Goal: Information Seeking & Learning: Learn about a topic

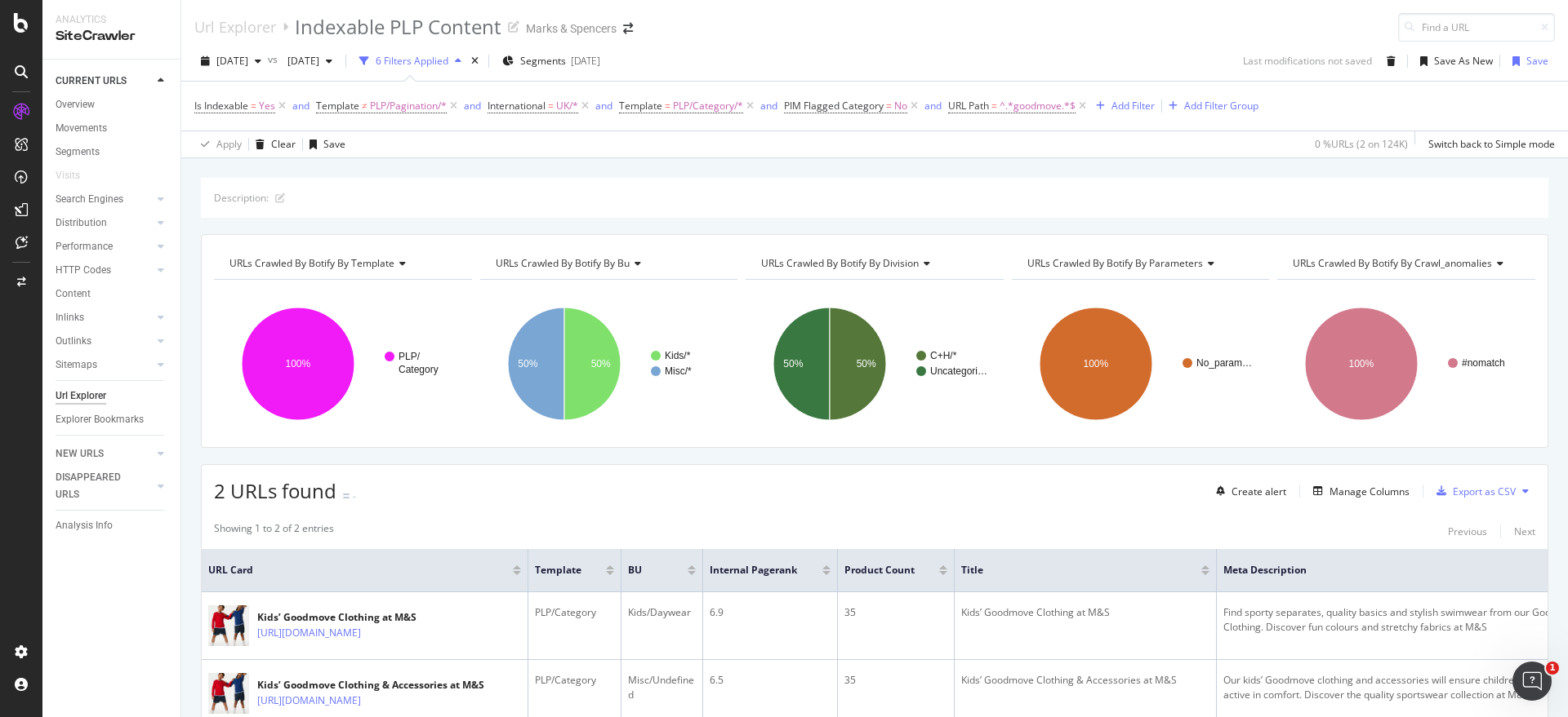
drag, startPoint x: 1081, startPoint y: 104, endPoint x: 931, endPoint y: 119, distance: 150.7
click at [1081, 104] on icon at bounding box center [1082, 105] width 14 height 16
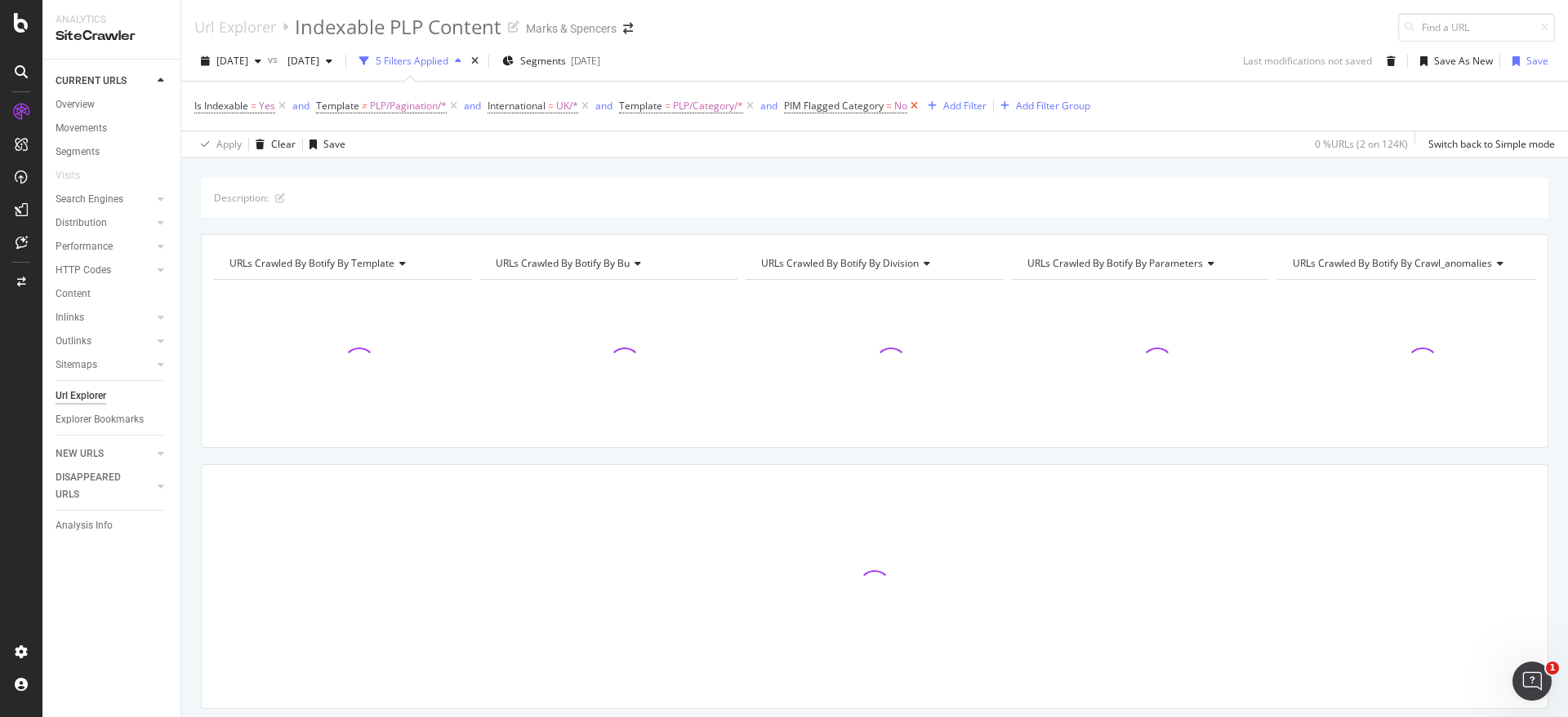
click at [911, 102] on icon at bounding box center [914, 105] width 14 height 16
click at [749, 103] on icon at bounding box center [750, 105] width 14 height 16
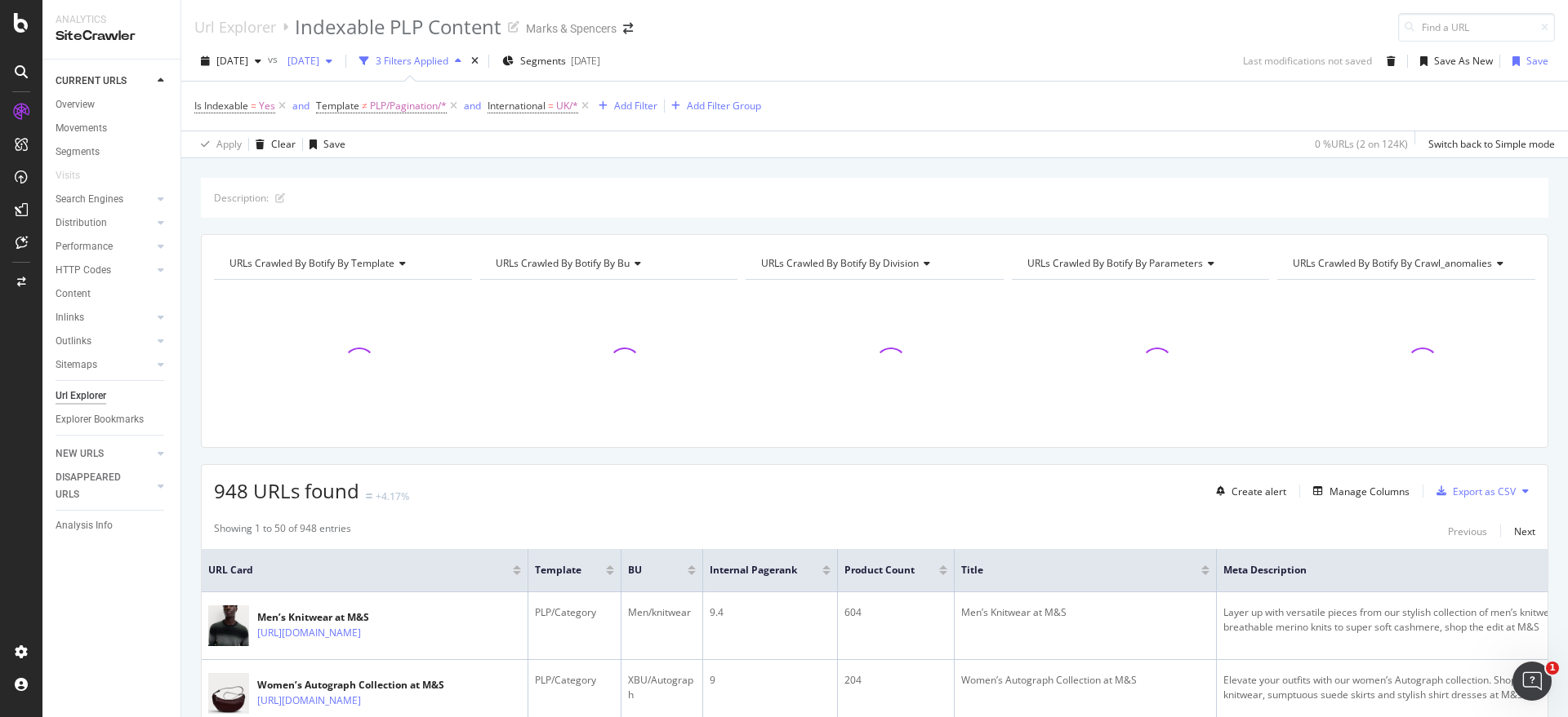
click at [319, 65] on span "2025 Sep. 6th" at bounding box center [300, 61] width 38 height 14
click at [380, 149] on div "2025 Sep. 20th" at bounding box center [362, 149] width 87 height 14
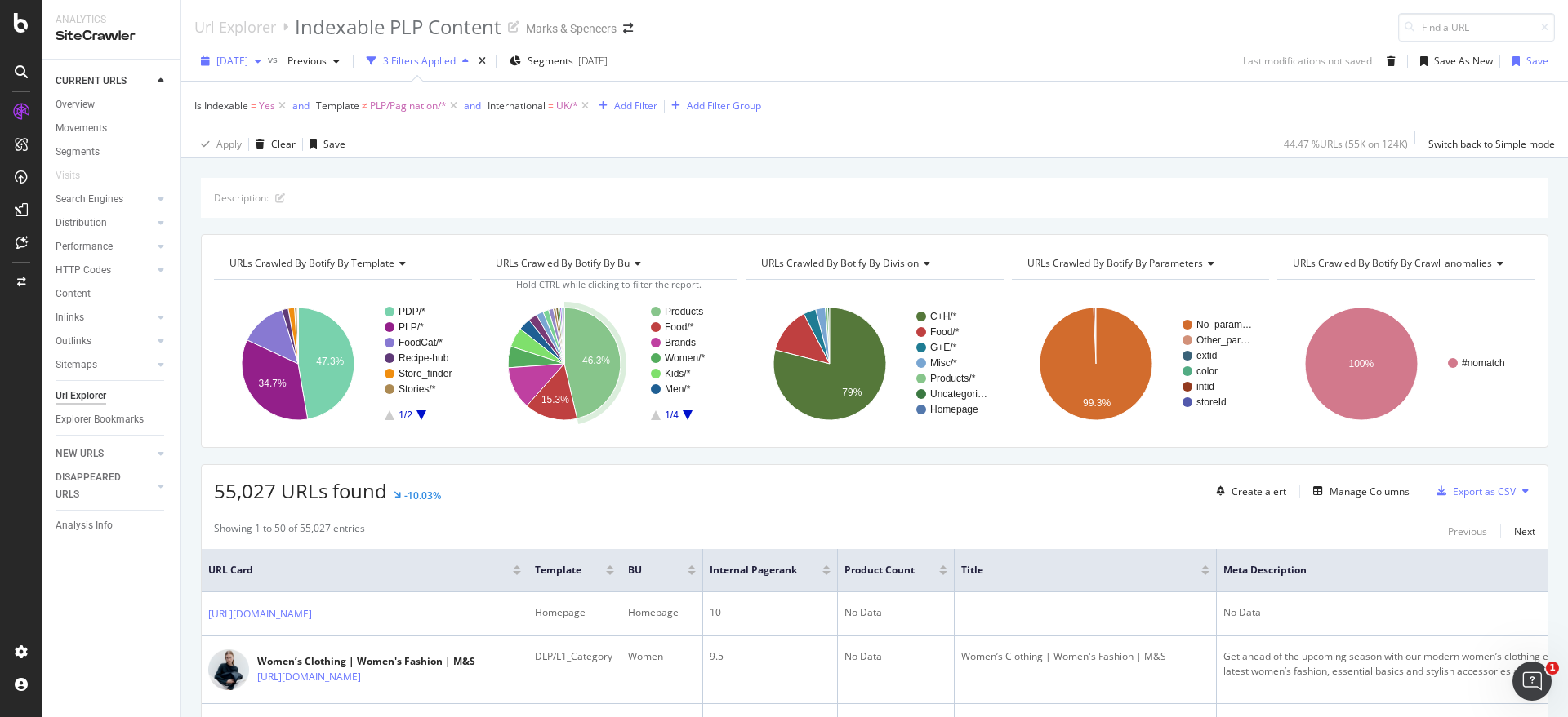
click at [234, 72] on div "2025 Sep. 27th" at bounding box center [230, 62] width 73 height 25
click at [507, 168] on div "Description: URLs Crawled By Botify By template Chart (by Value) Table Expand E…" at bounding box center [874, 178] width 1386 height 39
click at [248, 66] on span "2025 Sep. 27th" at bounding box center [233, 61] width 32 height 14
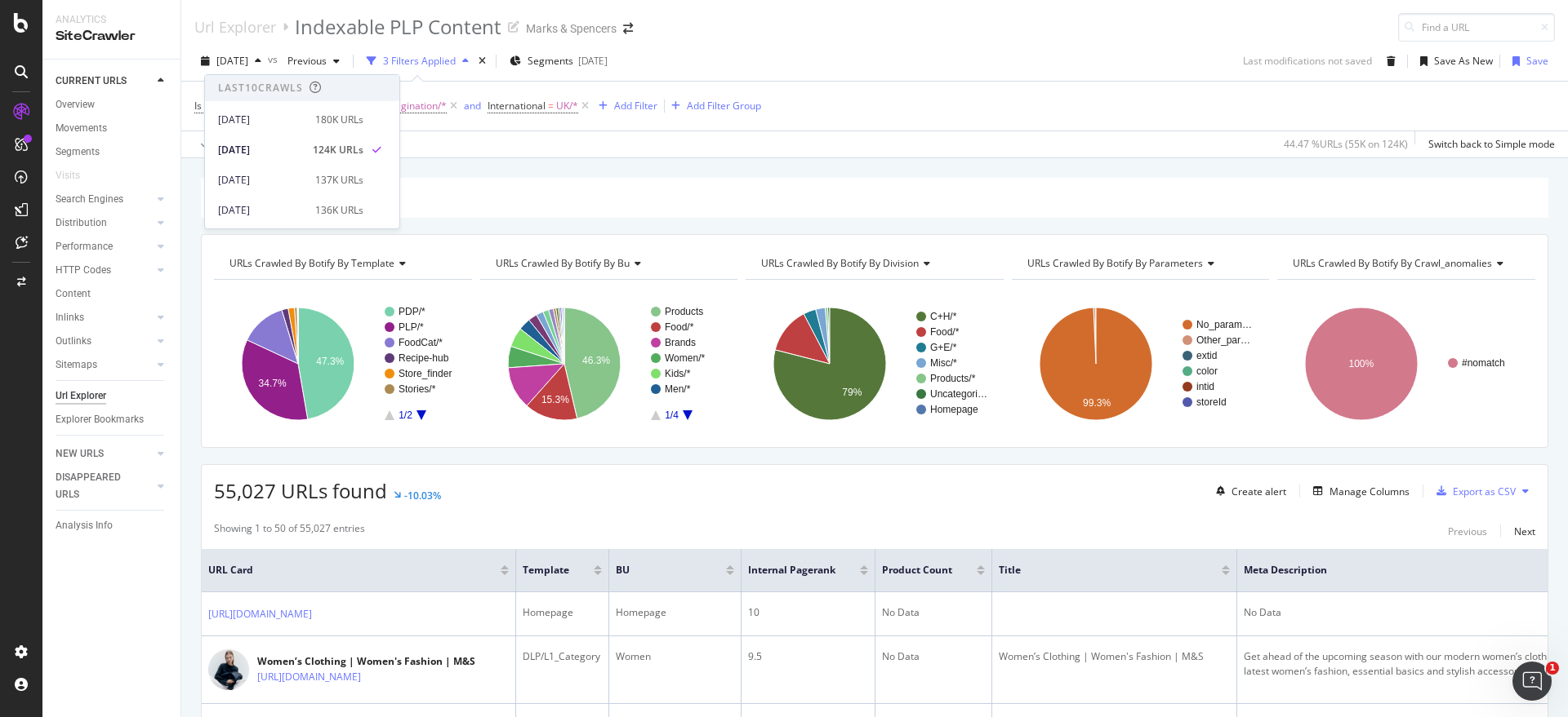
drag, startPoint x: 475, startPoint y: 169, endPoint x: 467, endPoint y: 163, distance: 10.0
click at [472, 168] on div "Description: URLs Crawled By Botify By template Chart (by Value) Table Expand E…" at bounding box center [874, 178] width 1386 height 39
click at [229, 58] on span "2025 Sep. 27th" at bounding box center [233, 61] width 32 height 14
click at [260, 124] on div "2025 Oct. 4th" at bounding box center [261, 120] width 87 height 14
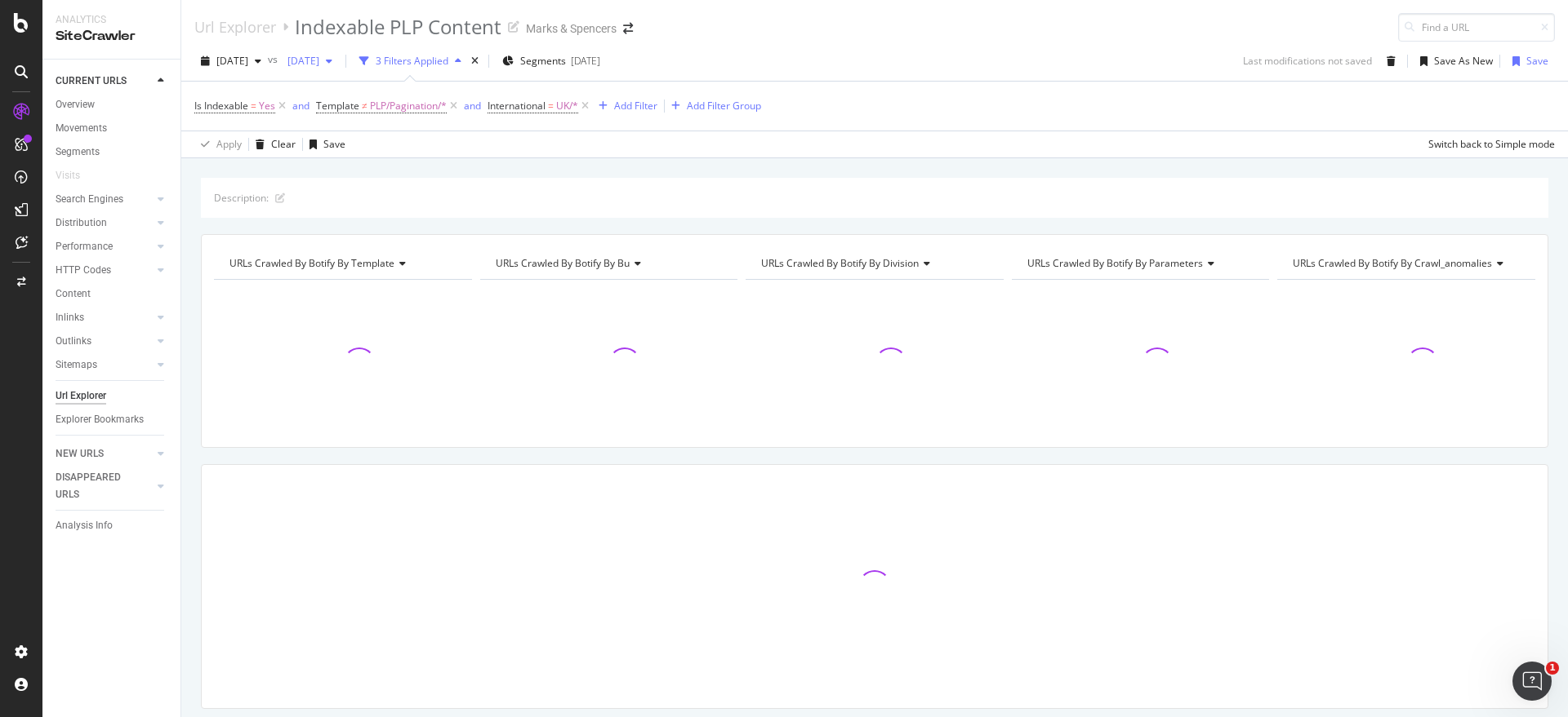
click at [319, 66] on span "2025 Sep. 20th" at bounding box center [300, 61] width 38 height 14
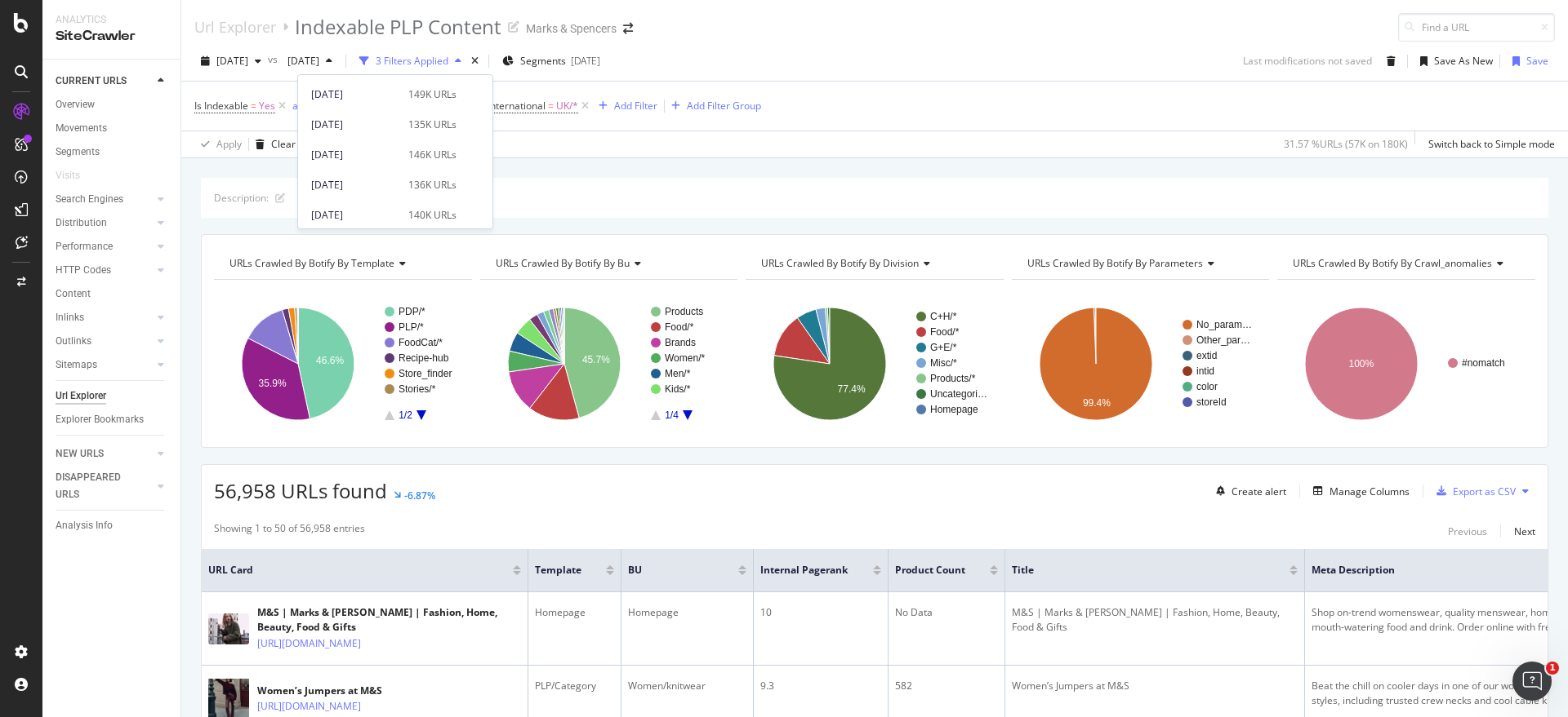
scroll to position [595, 0]
click at [396, 148] on div "2024 Sep. 21st 146K URLs" at bounding box center [383, 154] width 145 height 14
click at [646, 103] on div "Add Filter" at bounding box center [636, 105] width 44 height 14
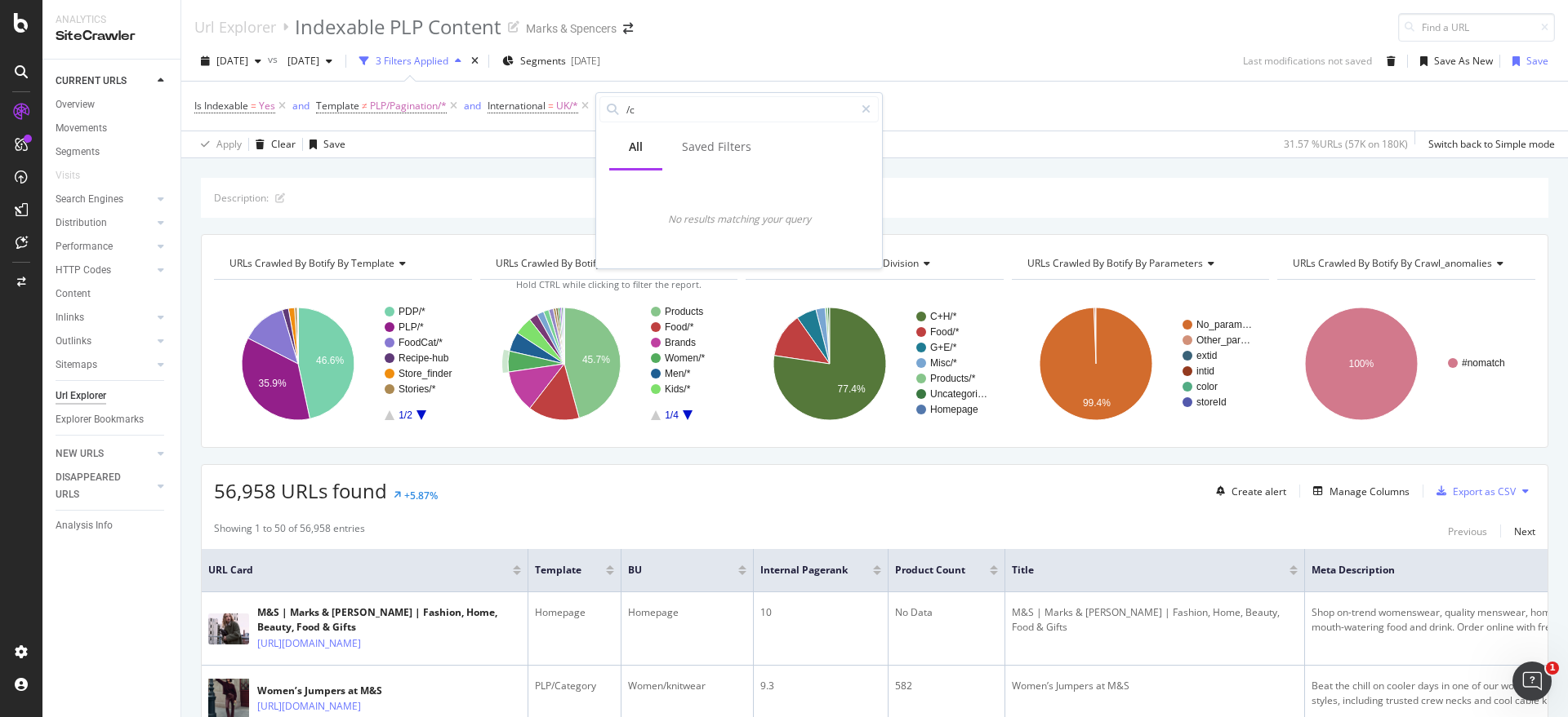
type input "/"
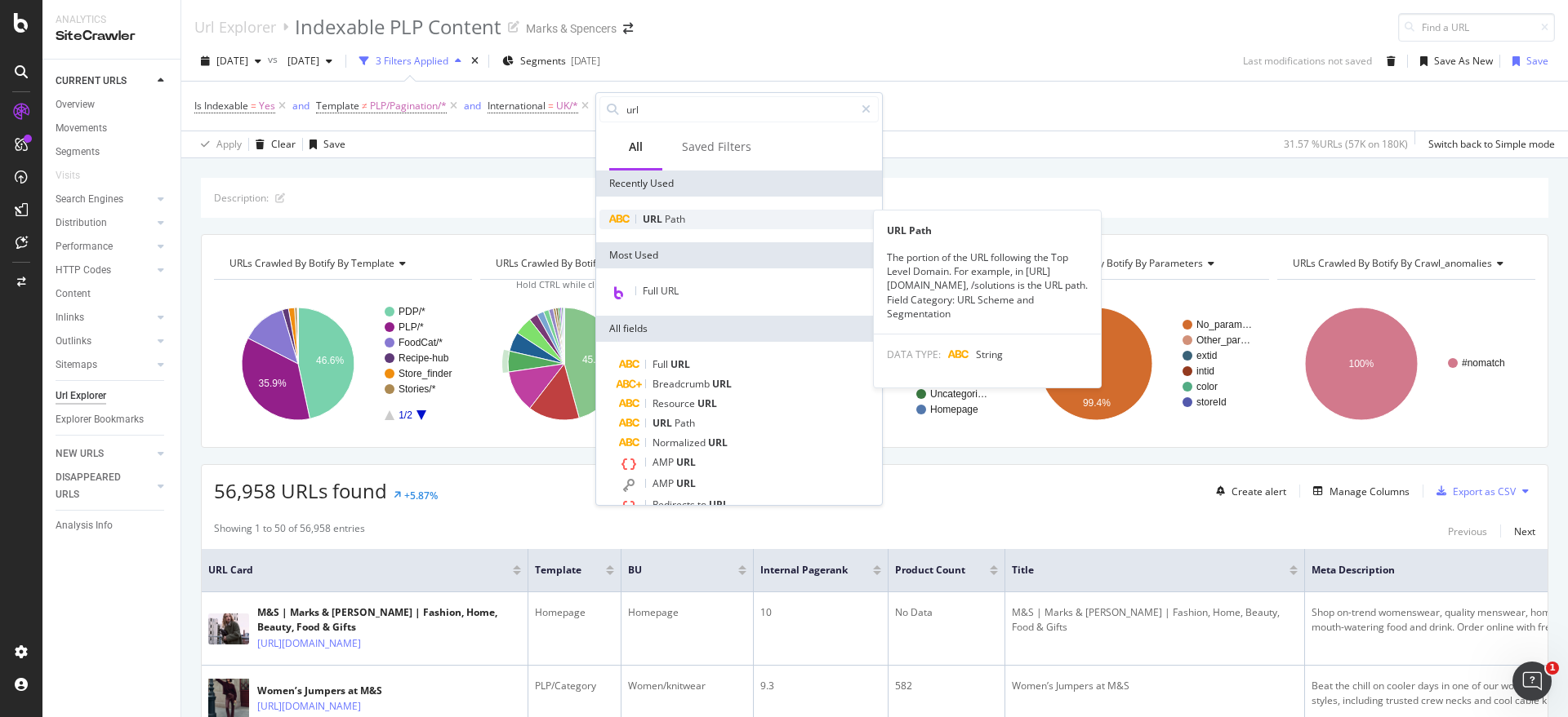
type input "url"
click at [753, 217] on div "URL Path" at bounding box center [739, 219] width 279 height 20
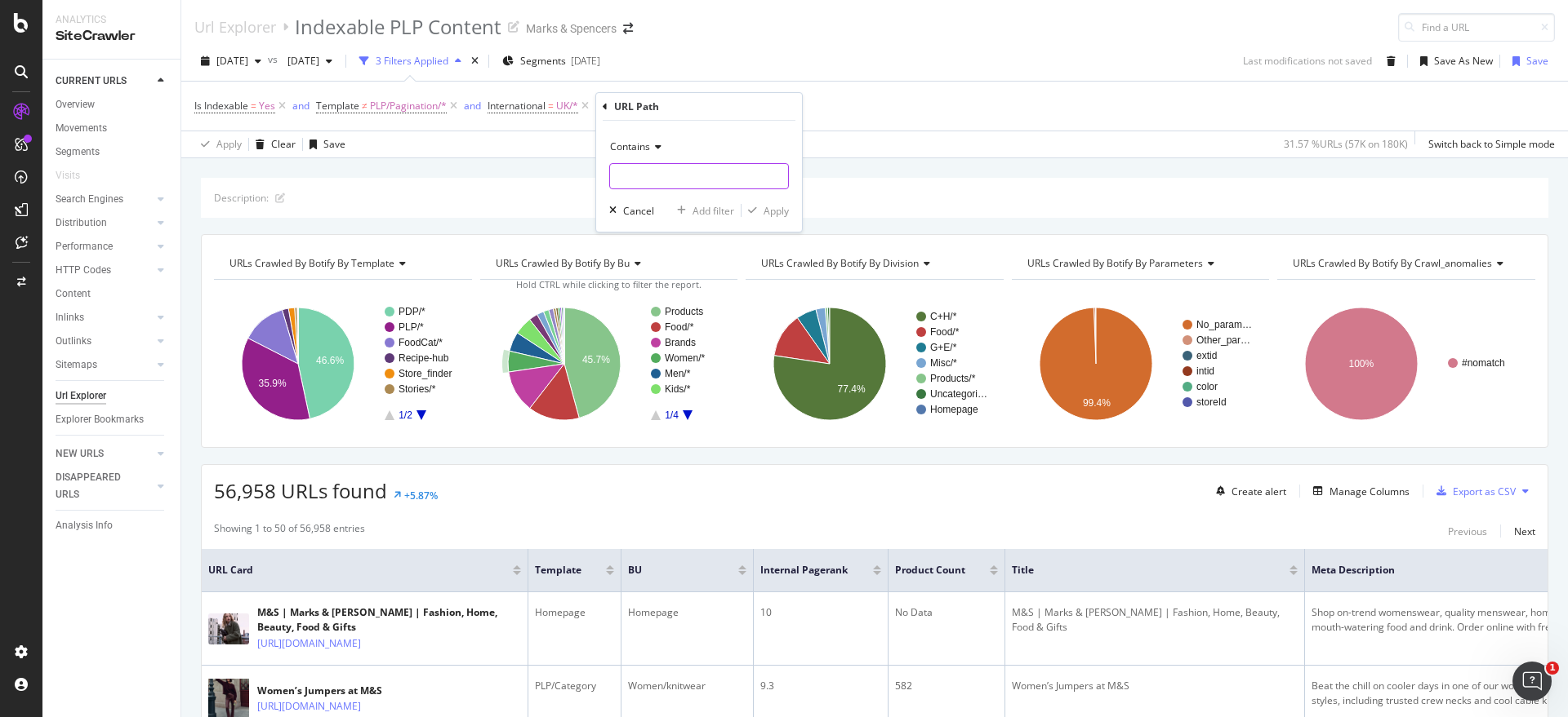
drag, startPoint x: 718, startPoint y: 160, endPoint x: 717, endPoint y: 170, distance: 10.0
click at [717, 160] on div "Contains" at bounding box center [698, 161] width 180 height 55
click at [718, 178] on input "text" at bounding box center [698, 176] width 178 height 26
type input "/christmas"
click at [779, 211] on div "Apply" at bounding box center [775, 211] width 26 height 14
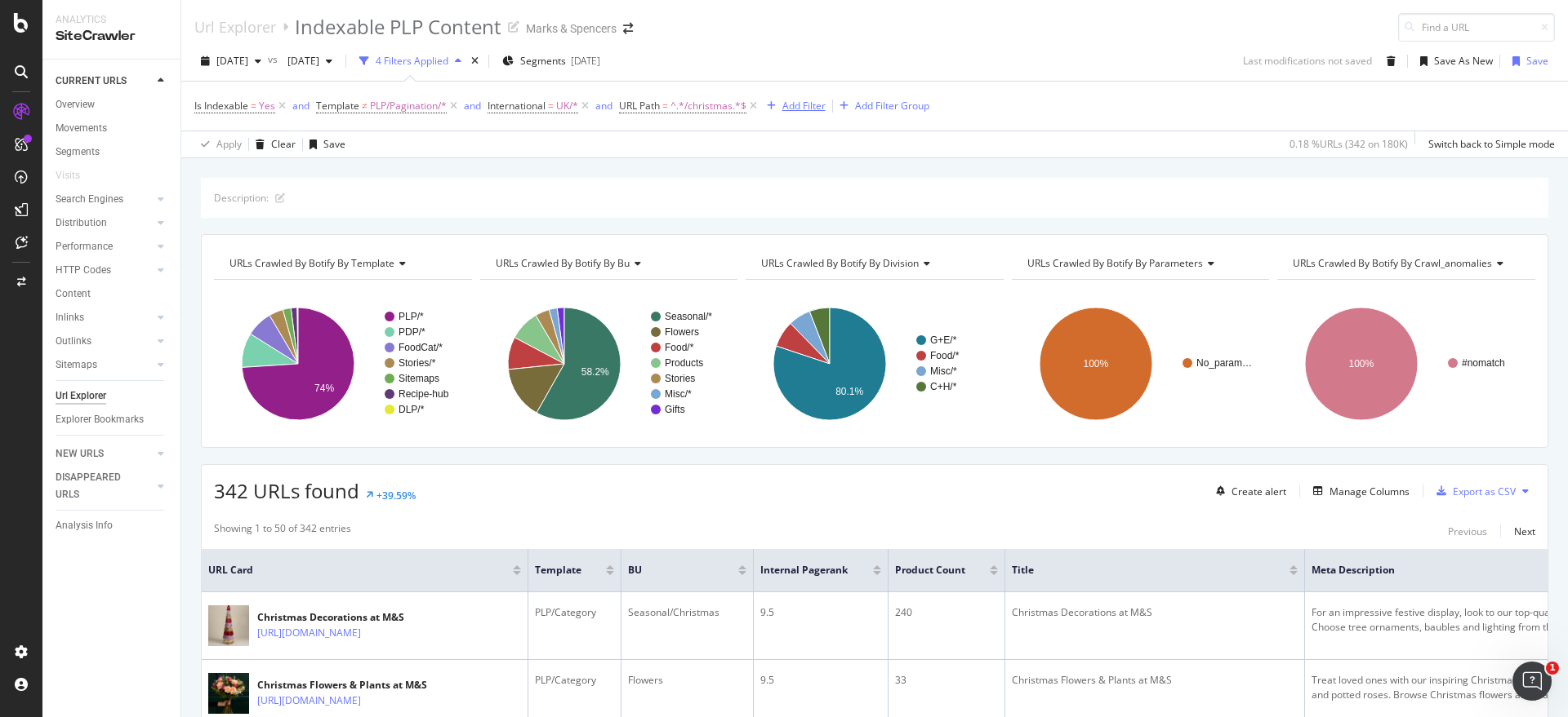
click at [819, 106] on div "Add Filter" at bounding box center [804, 105] width 44 height 14
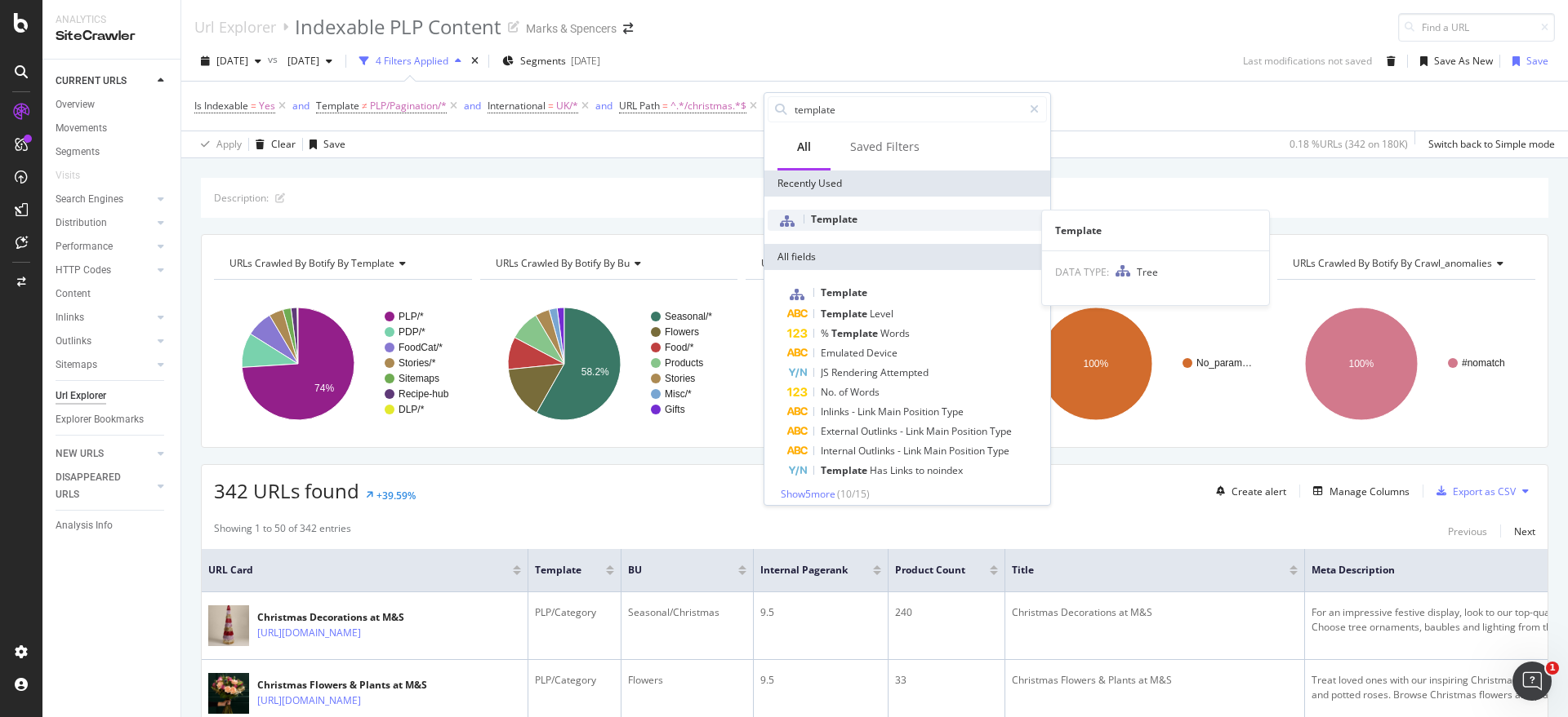
type input "template"
click at [867, 225] on div "Template" at bounding box center [908, 220] width 279 height 21
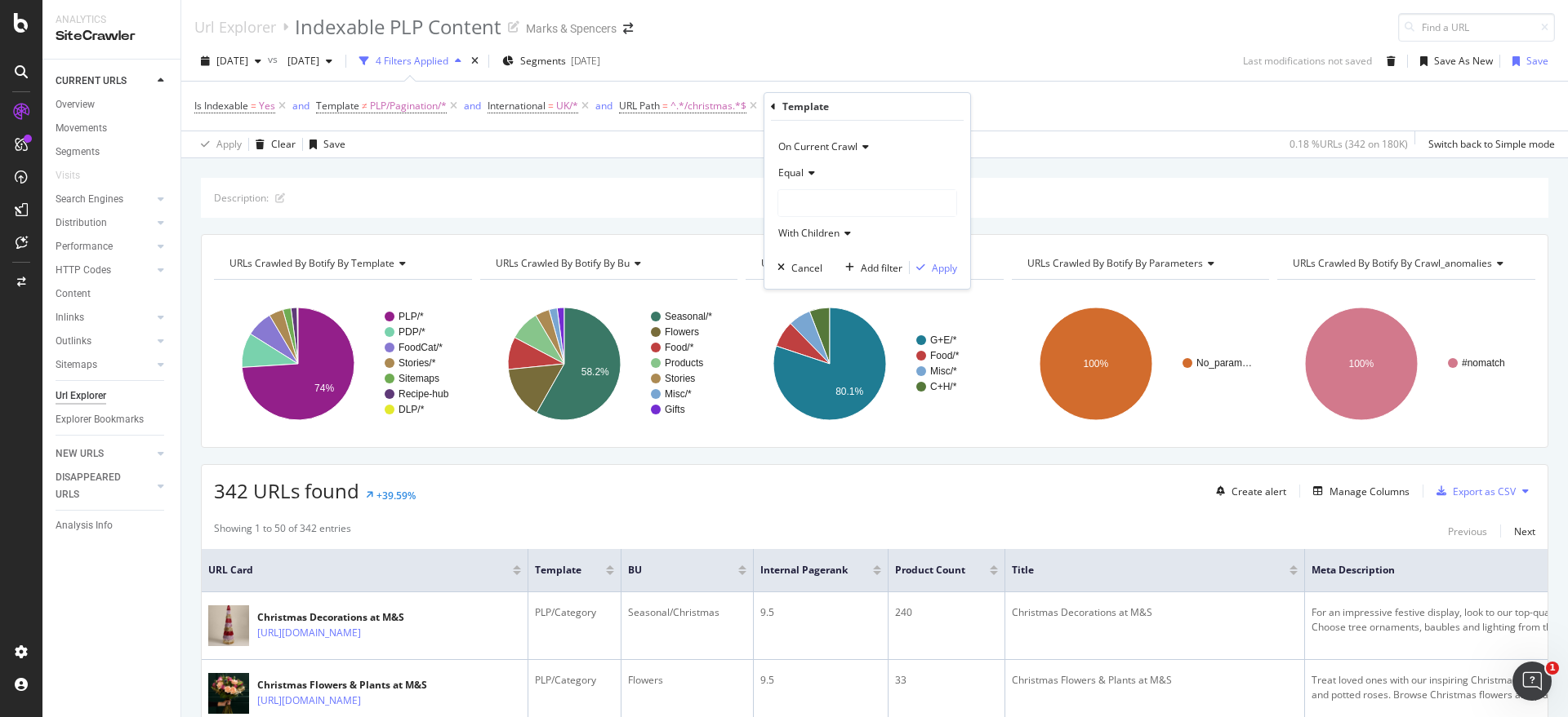
click at [813, 173] on icon at bounding box center [809, 173] width 11 height 9
click at [870, 139] on div "On Current Crawl" at bounding box center [867, 146] width 180 height 26
click at [879, 140] on div "On Current Crawl" at bounding box center [867, 146] width 180 height 26
click at [868, 197] on div at bounding box center [867, 202] width 178 height 26
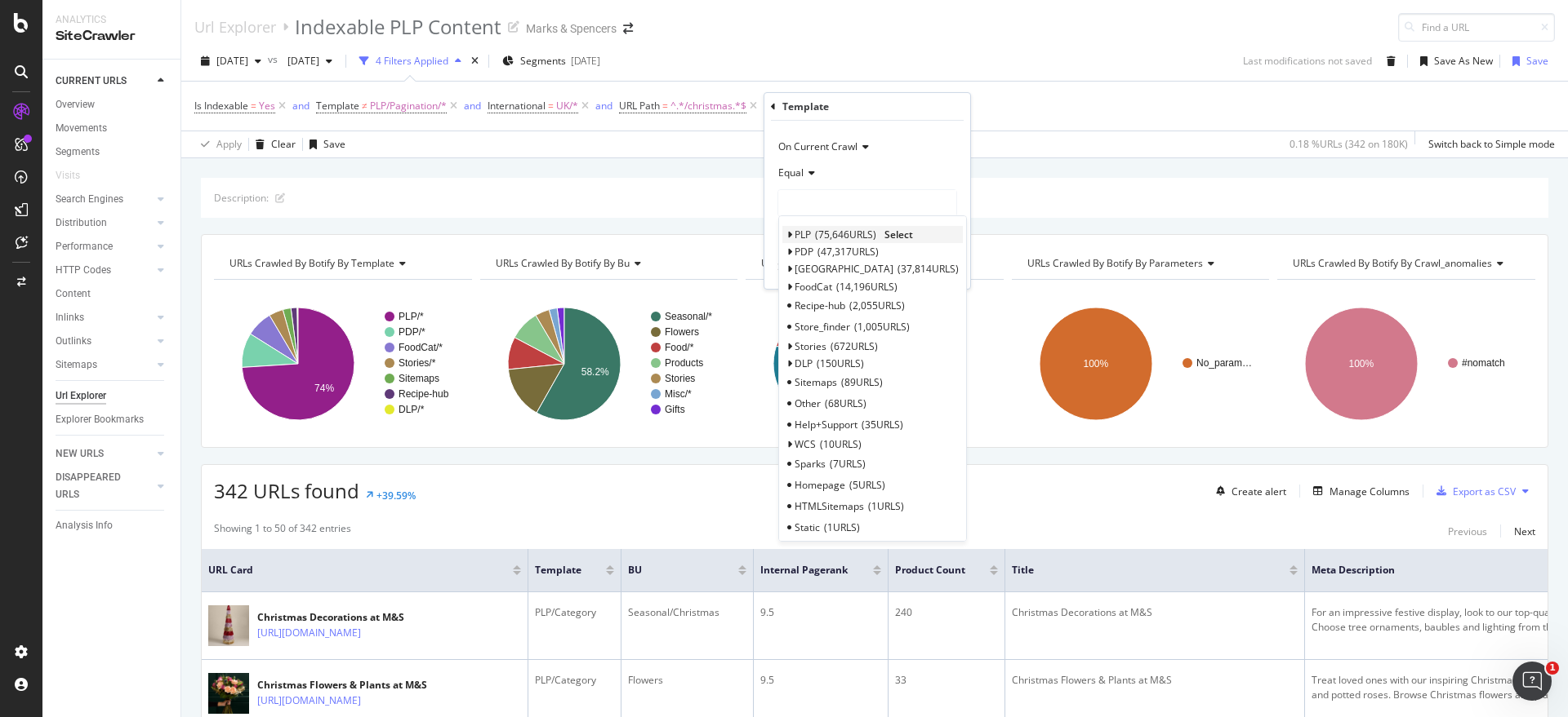
click at [861, 228] on span "75,646 URLS" at bounding box center [845, 235] width 61 height 14
click at [890, 235] on span "Select" at bounding box center [899, 235] width 29 height 14
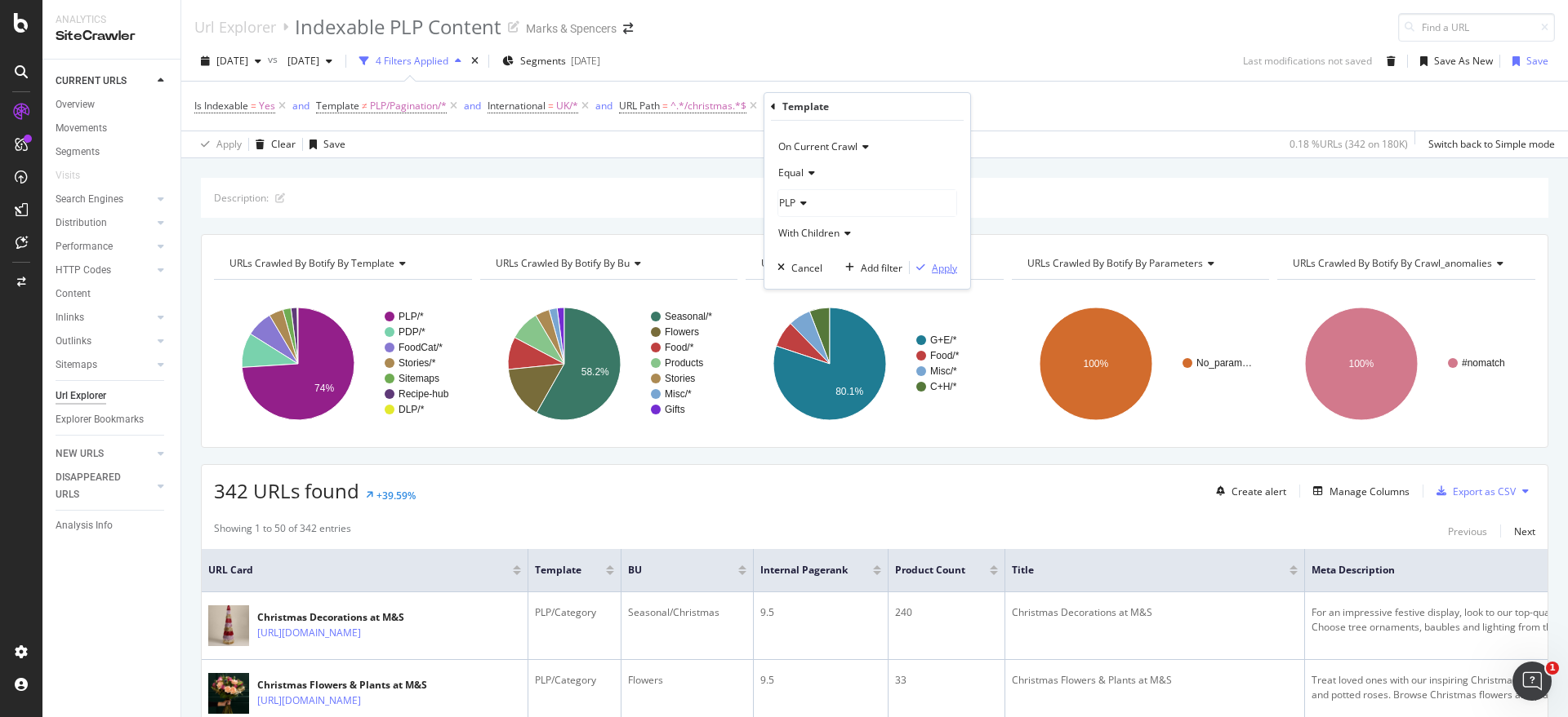
click at [929, 268] on div "button" at bounding box center [920, 268] width 22 height 9
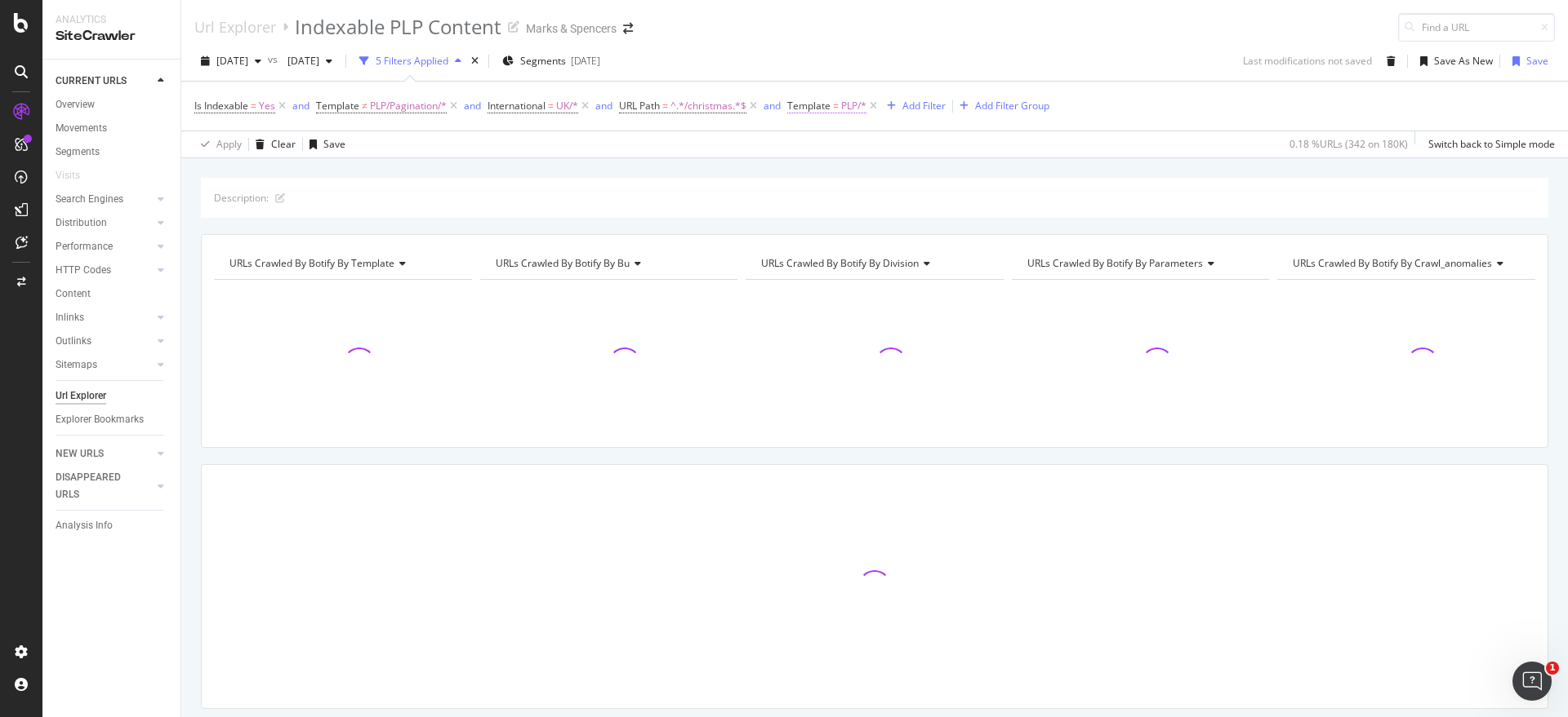
click at [847, 106] on span "PLP/*" at bounding box center [853, 106] width 26 height 23
click at [835, 197] on div "PLP" at bounding box center [894, 200] width 178 height 26
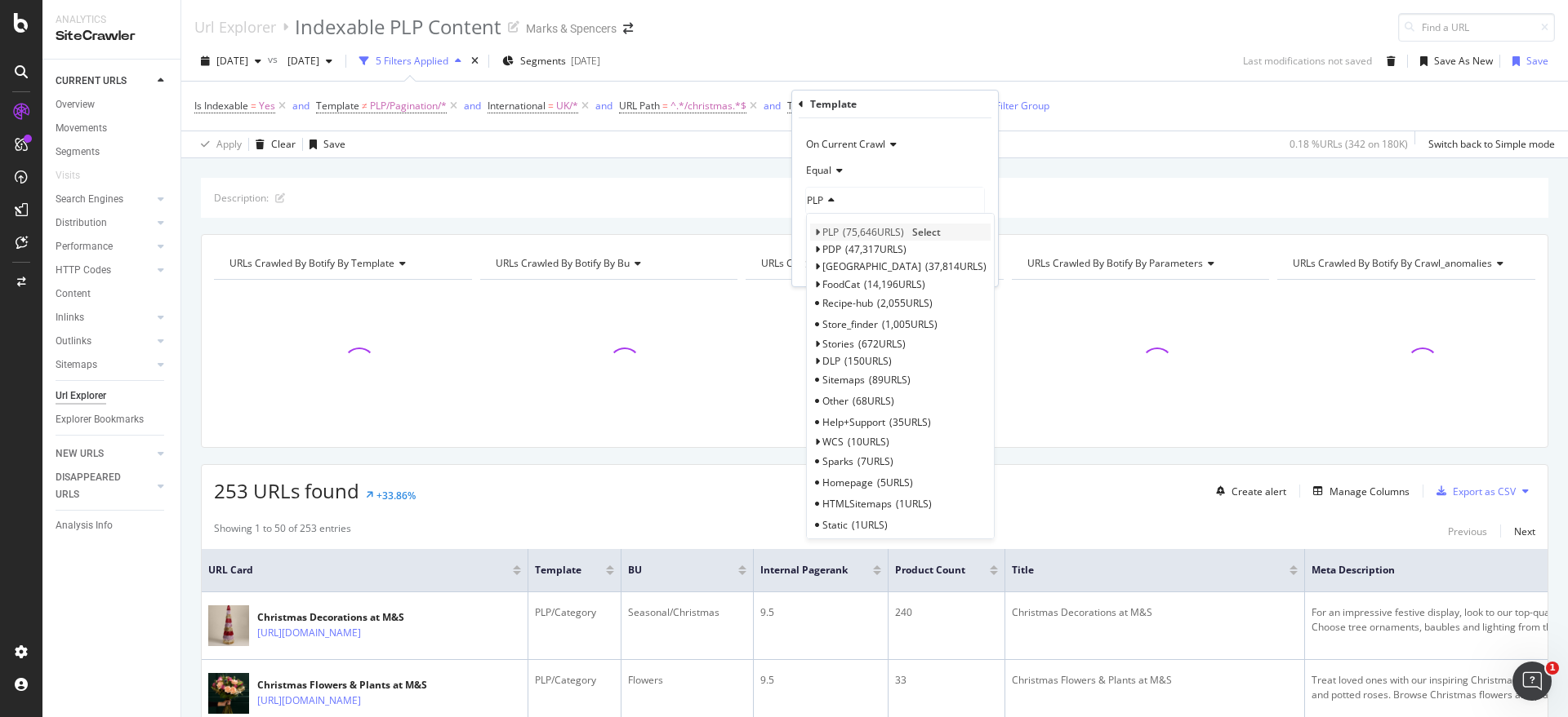
click at [821, 229] on div "PLP 75,646 URLS Select" at bounding box center [900, 232] width 181 height 17
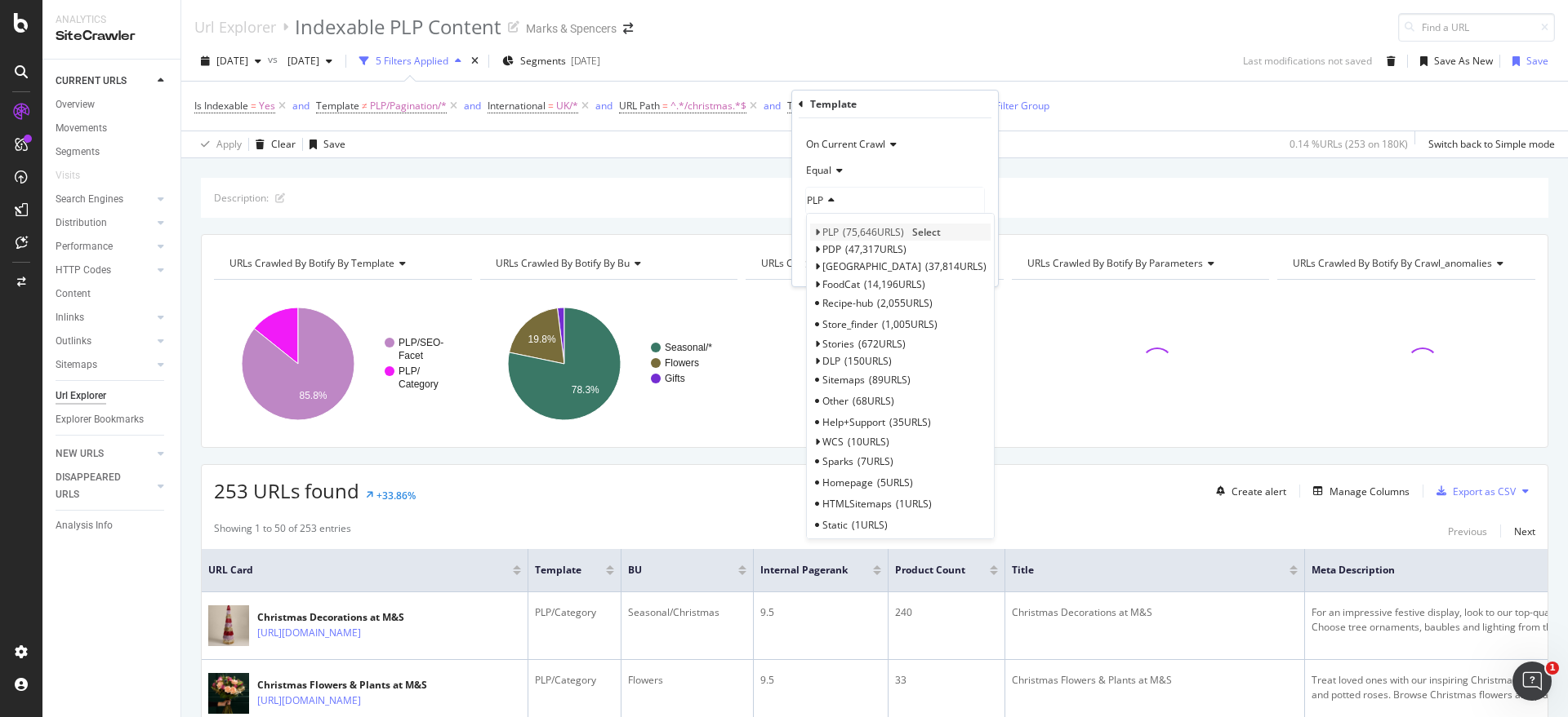
click at [813, 235] on div "PLP 75,646 URLS Select" at bounding box center [900, 232] width 181 height 17
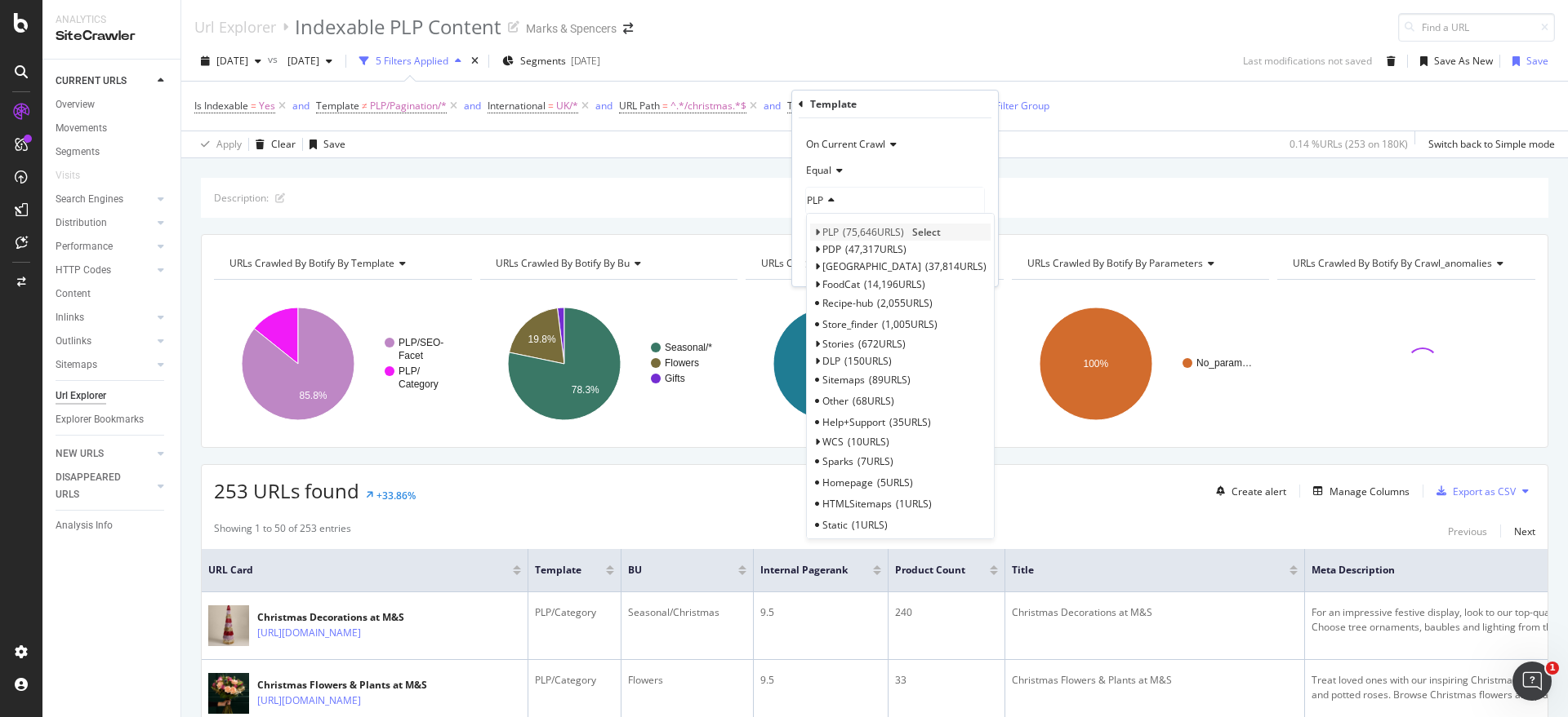
click at [821, 234] on div "PLP 75,646 URLS Select" at bounding box center [900, 232] width 181 height 17
click at [817, 234] on icon at bounding box center [817, 233] width 6 height 9
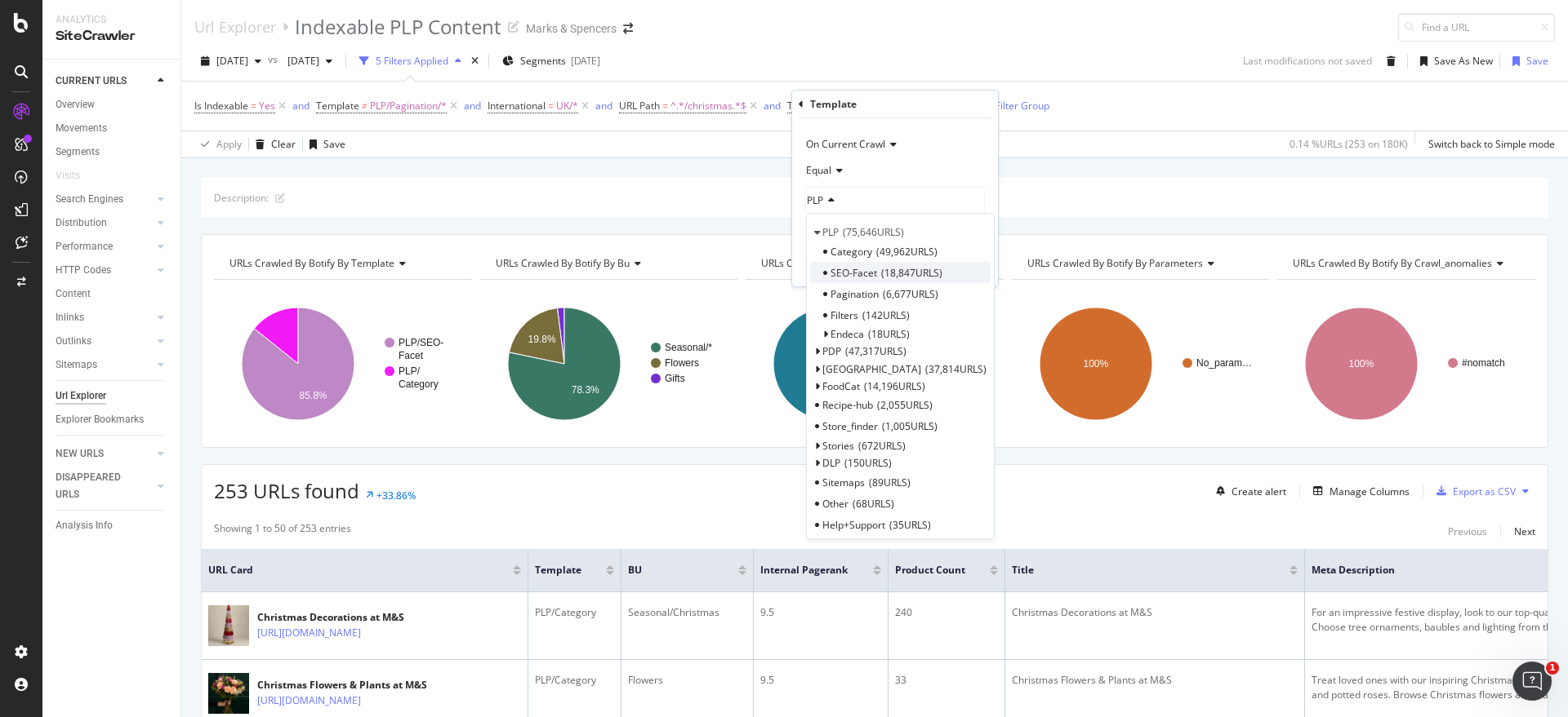
click at [850, 266] on span "SEO-Facet" at bounding box center [853, 273] width 47 height 14
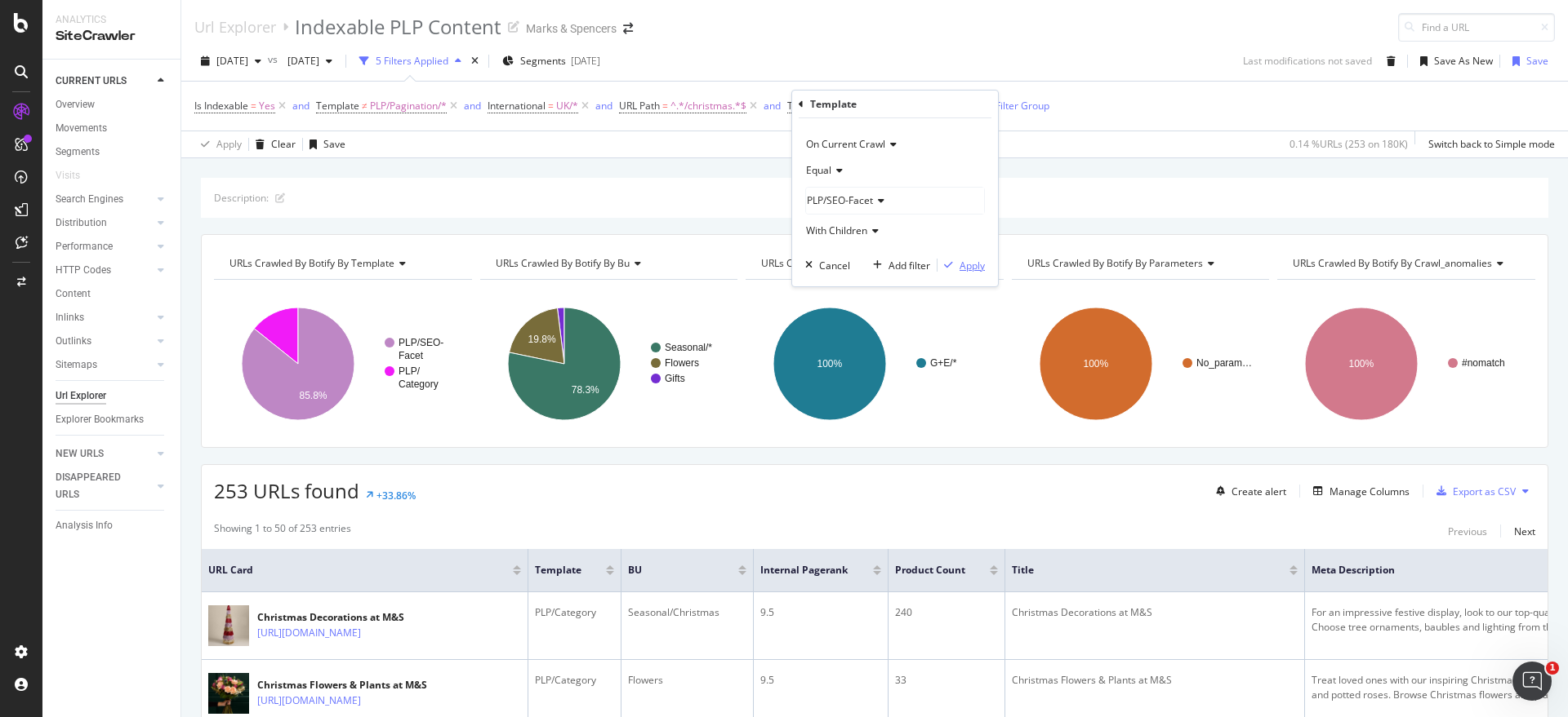
click at [964, 262] on div "Apply" at bounding box center [972, 265] width 26 height 14
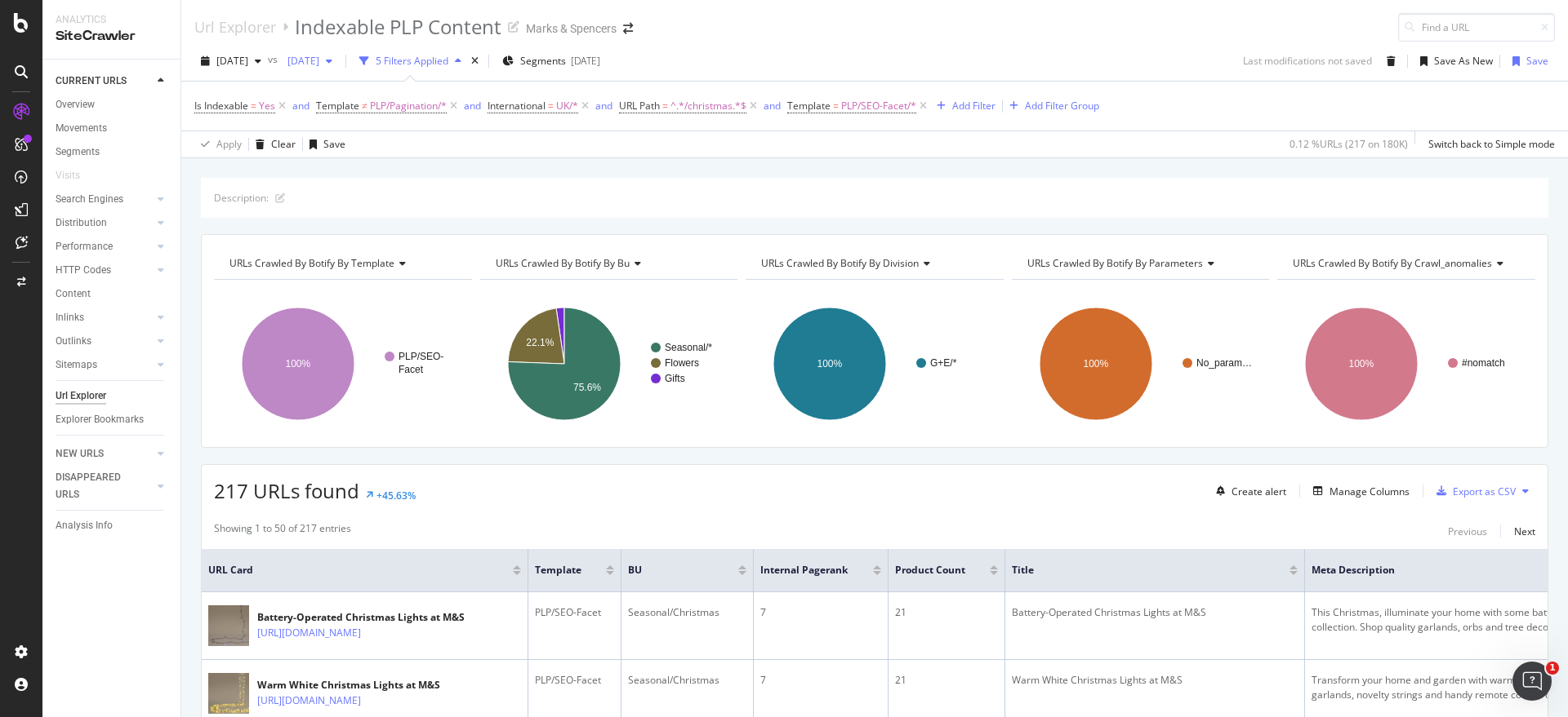
click at [319, 59] on span "2024 Sep. 21st" at bounding box center [300, 61] width 38 height 14
click at [408, 116] on div "2024 Oct. 26th 135K URLs" at bounding box center [395, 107] width 194 height 24
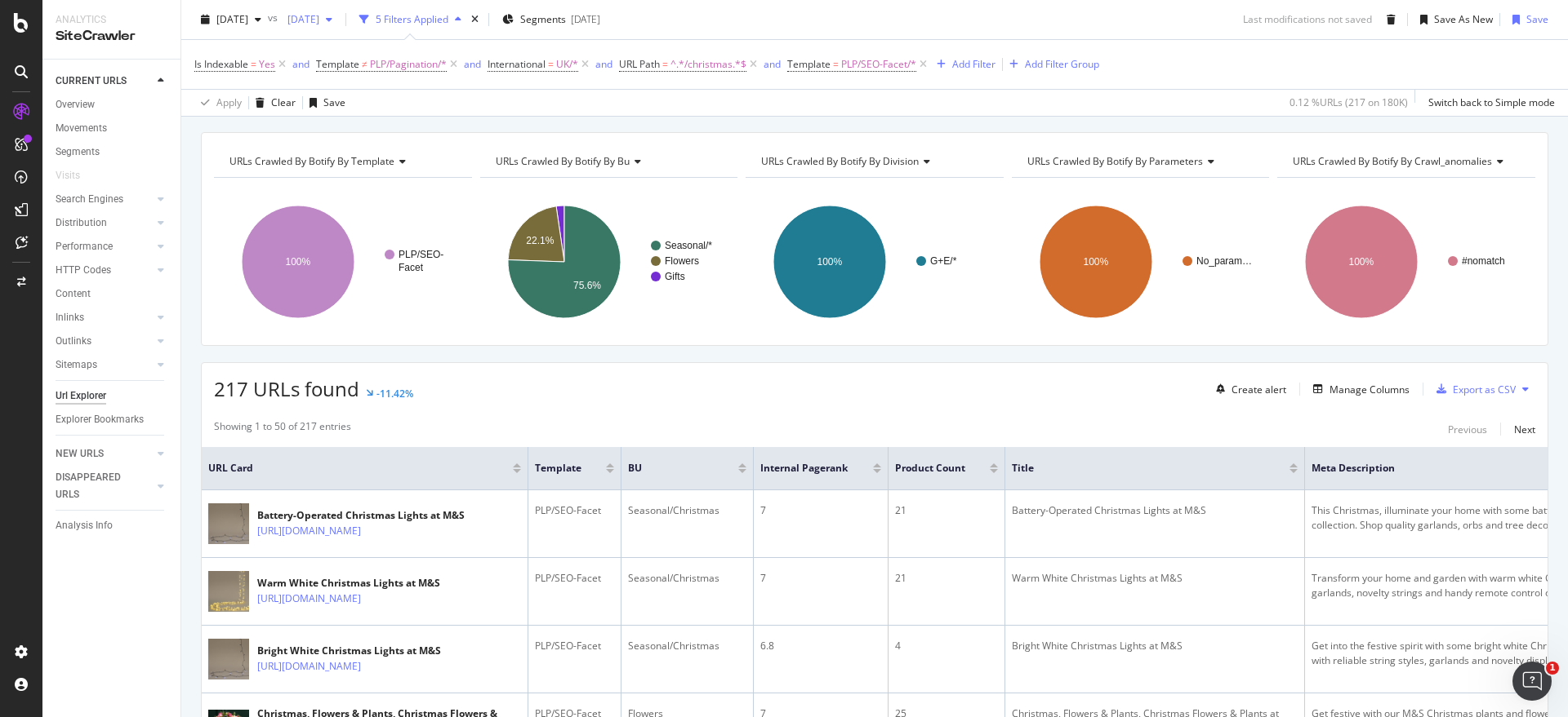
click at [339, 22] on div "button" at bounding box center [329, 19] width 20 height 9
click at [583, 427] on div "Showing 1 to 50 of 217 entries Previous Next" at bounding box center [874, 429] width 1346 height 20
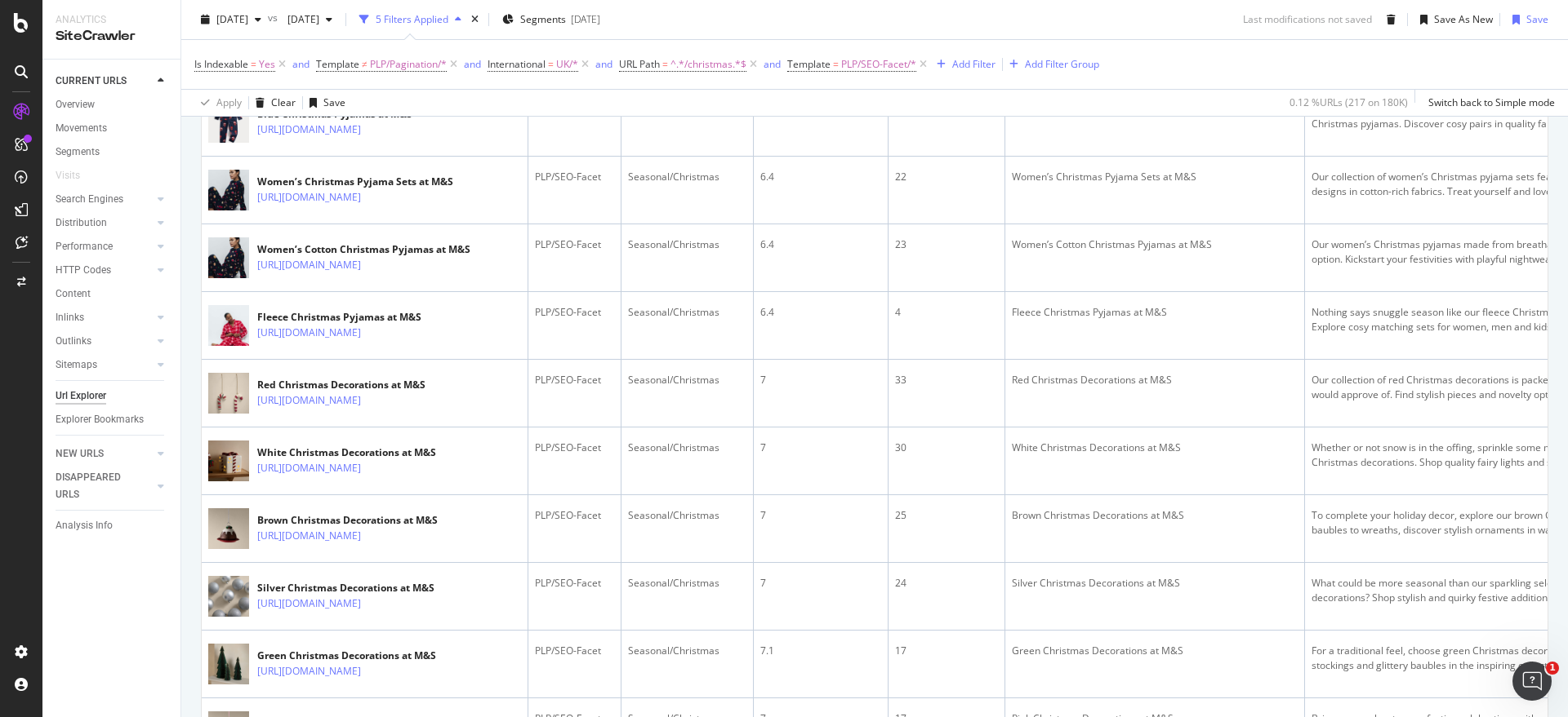
scroll to position [3318, 0]
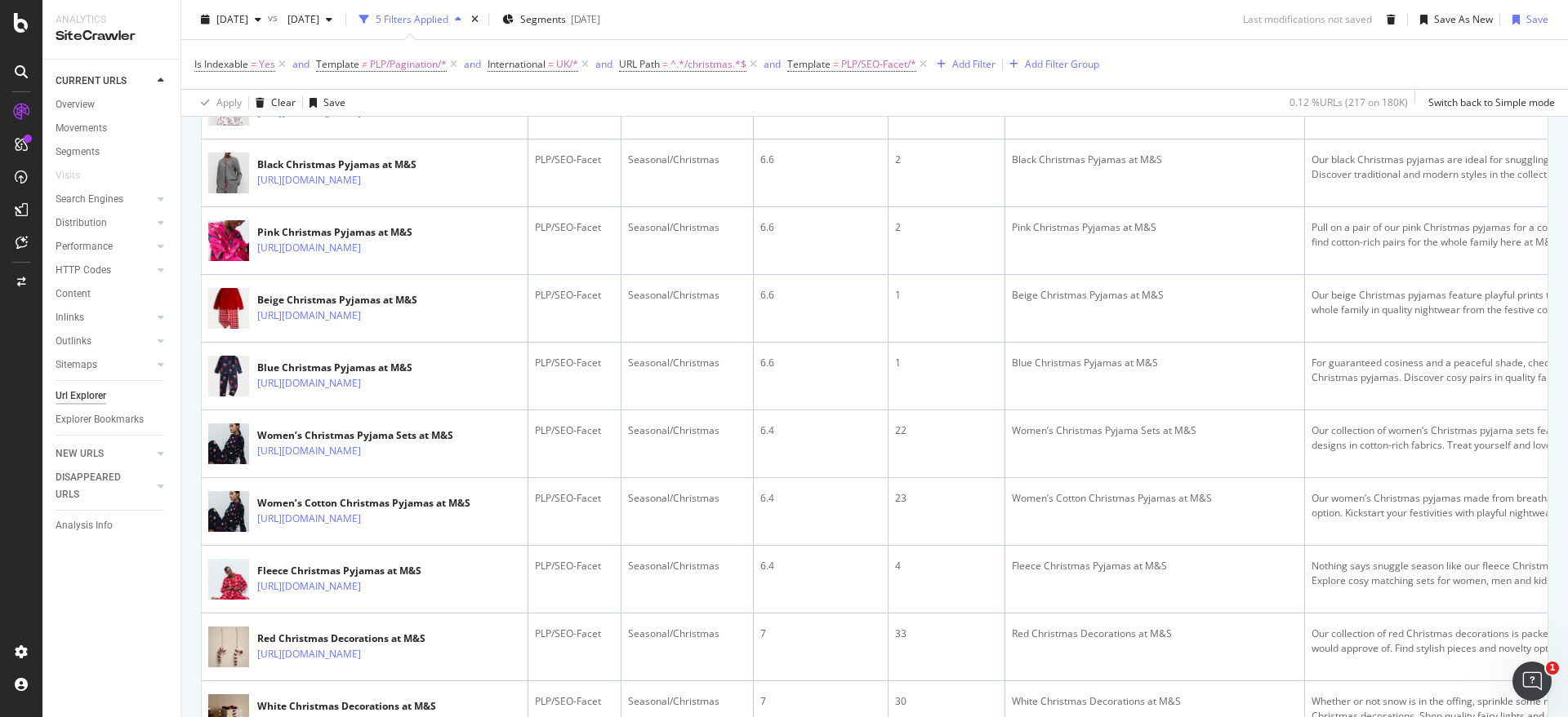
scroll to position [2910, 0]
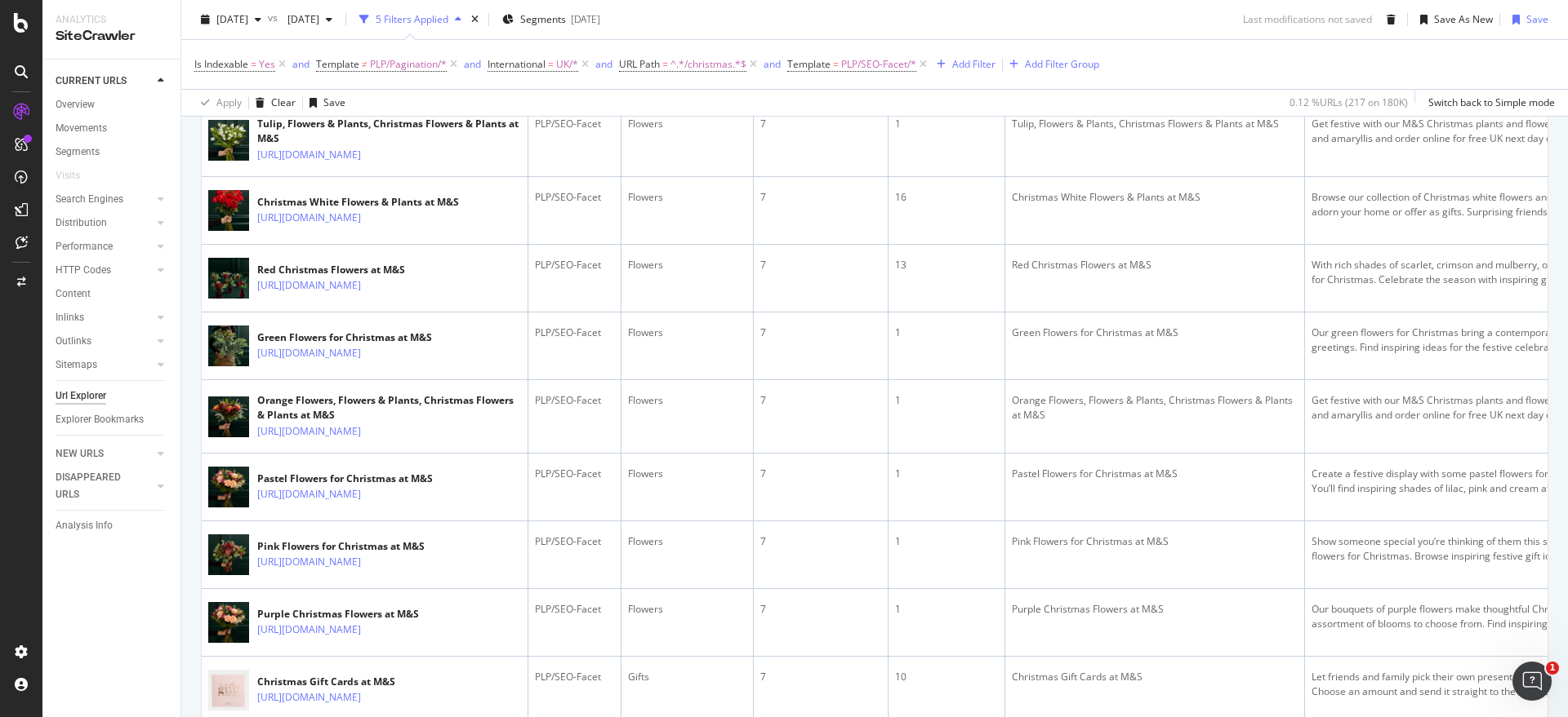
scroll to position [1686, 0]
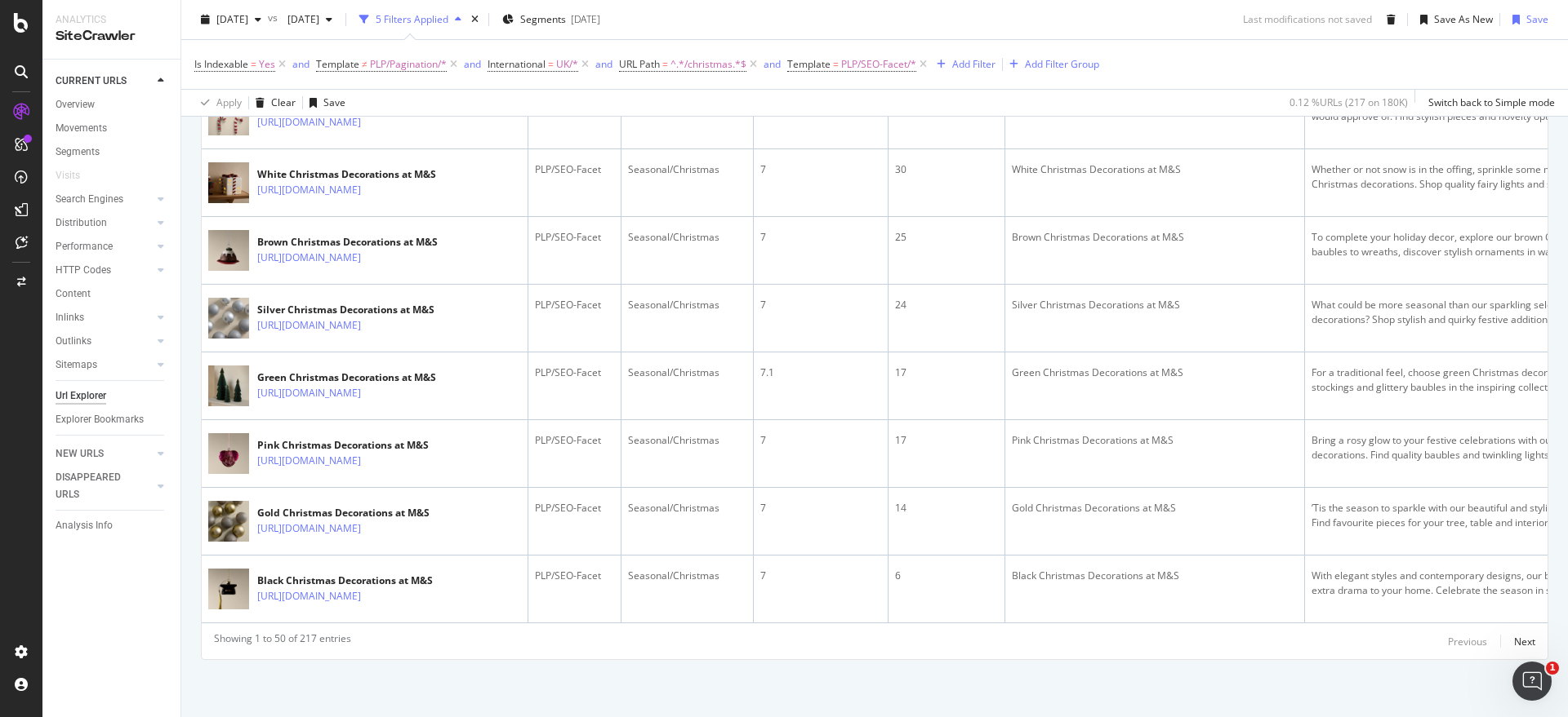
scroll to position [4435, 0]
click at [1514, 638] on div "Next" at bounding box center [1524, 641] width 21 height 14
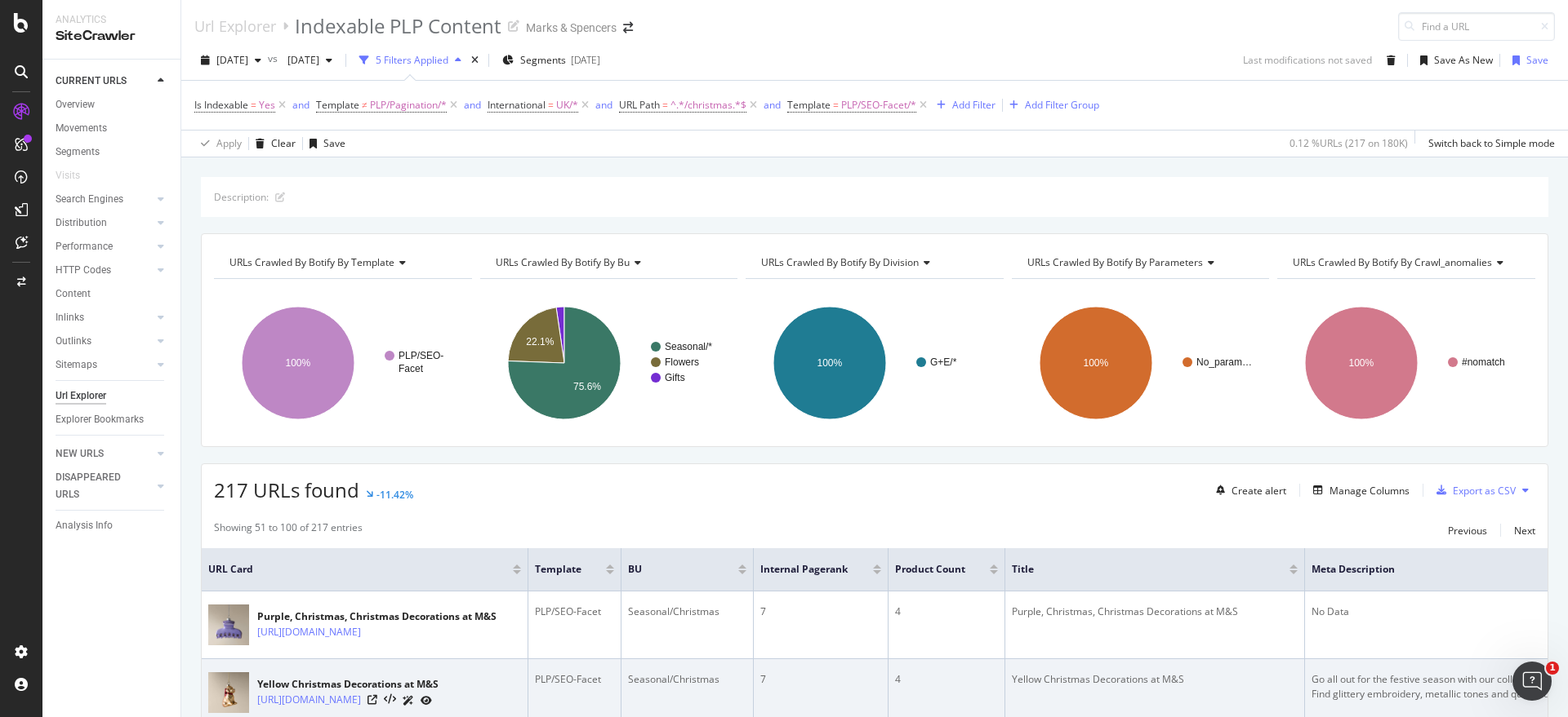
scroll to position [0, 0]
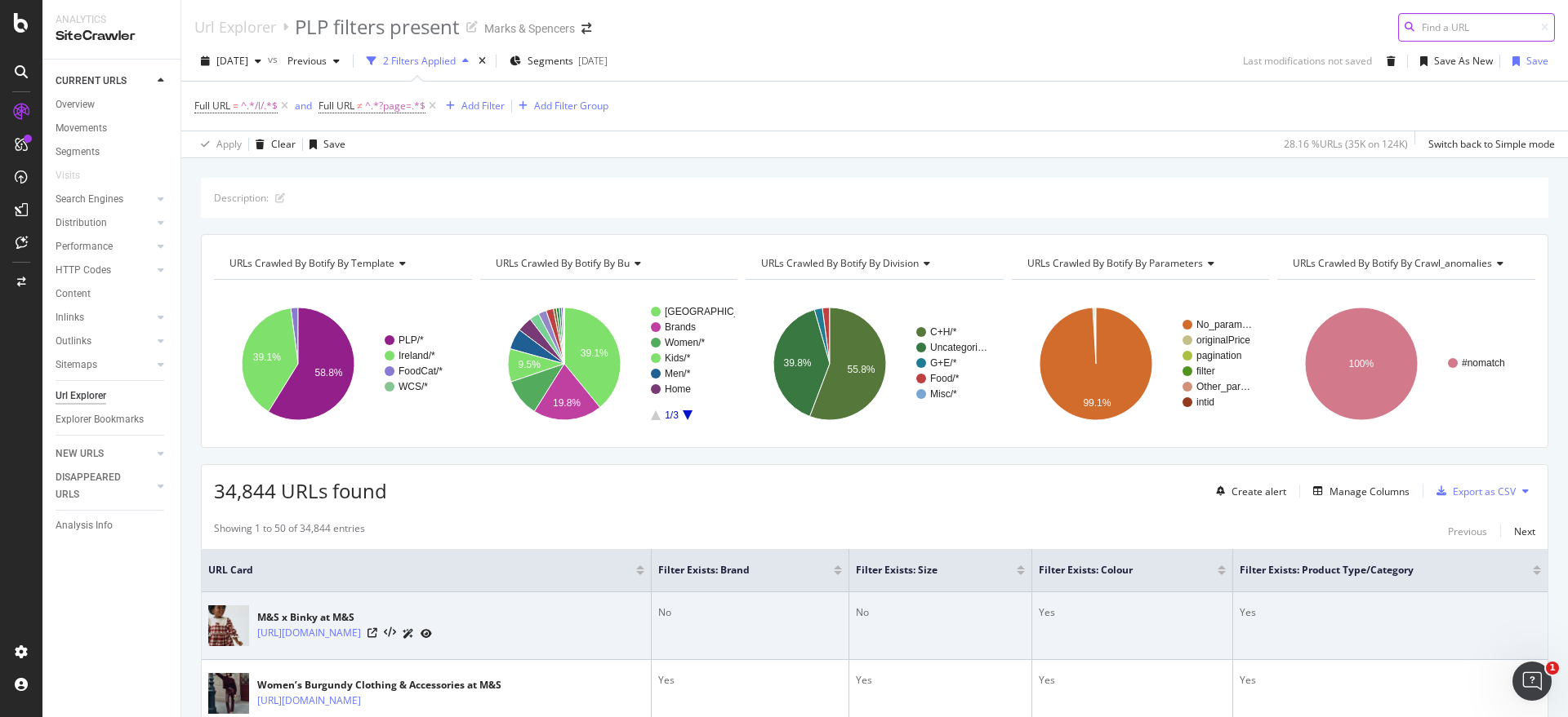
scroll to position [102, 0]
